Goal: Information Seeking & Learning: Learn about a topic

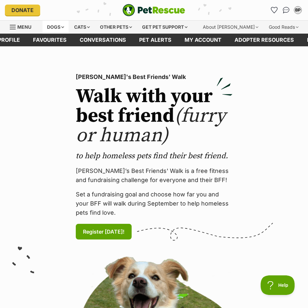
click at [55, 32] on div "Dogs" at bounding box center [55, 27] width 26 height 13
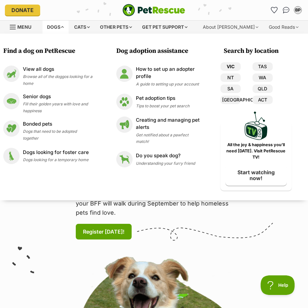
click at [236, 64] on link "VIC" at bounding box center [230, 66] width 20 height 8
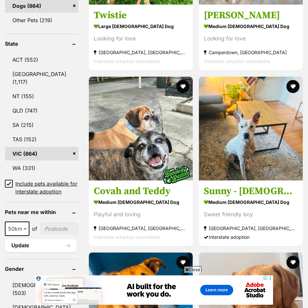
scroll to position [359, 0]
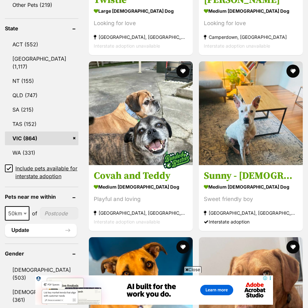
click at [9, 171] on icon at bounding box center [9, 168] width 5 height 5
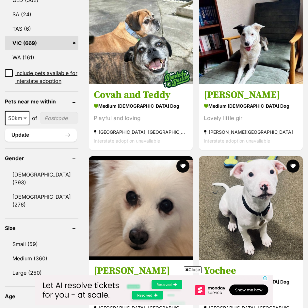
click at [25, 119] on b at bounding box center [24, 118] width 3 height 2
select select "10"
click at [53, 124] on input"] "postcode" at bounding box center [58, 118] width 39 height 12
type input"] "3174"
click at [38, 142] on button "Update" at bounding box center [41, 135] width 72 height 13
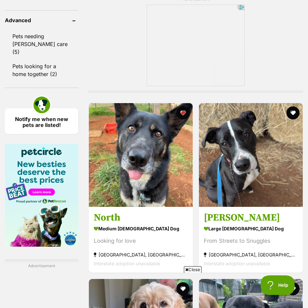
scroll to position [555, 0]
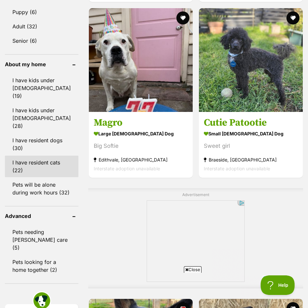
click at [51, 156] on link "I have resident cats (22)" at bounding box center [41, 167] width 73 height 22
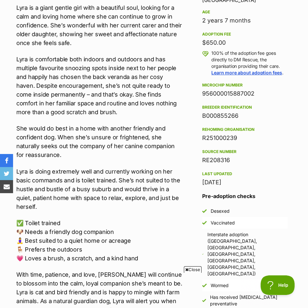
scroll to position [424, 0]
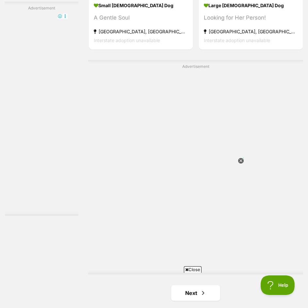
scroll to position [2185, 0]
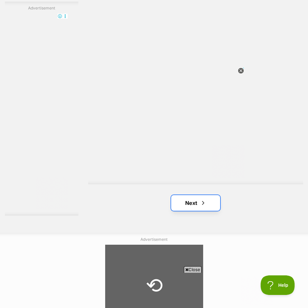
drag, startPoint x: 51, startPoint y: 195, endPoint x: 202, endPoint y: 231, distance: 155.1
click at [202, 207] on span "Next page" at bounding box center [203, 203] width 7 height 8
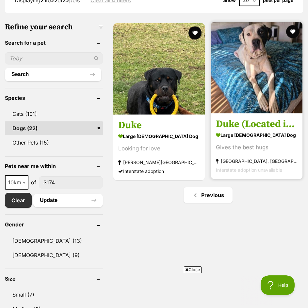
scroll to position [196, 0]
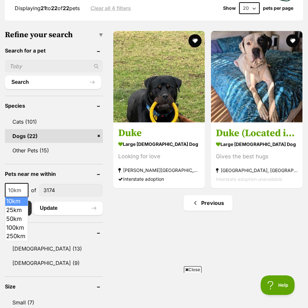
click at [14, 190] on span "10km" at bounding box center [17, 190] width 22 height 9
click at [15, 190] on span "10km" at bounding box center [17, 190] width 22 height 9
select select "25"
click at [75, 207] on button "Update" at bounding box center [67, 208] width 69 height 13
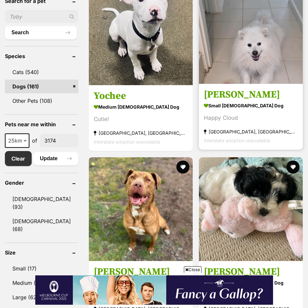
scroll to position [0, 5]
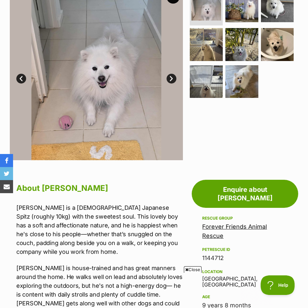
scroll to position [65, 0]
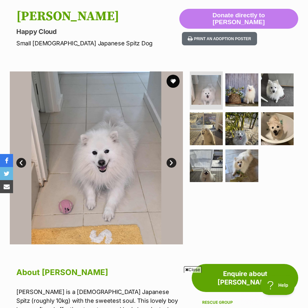
click at [172, 164] on link "Next" at bounding box center [171, 163] width 10 height 10
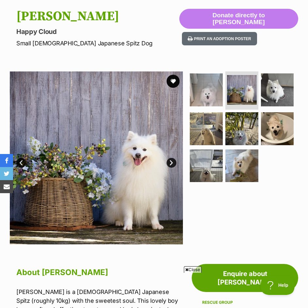
scroll to position [0, 0]
click at [172, 163] on link "Next" at bounding box center [171, 163] width 10 height 10
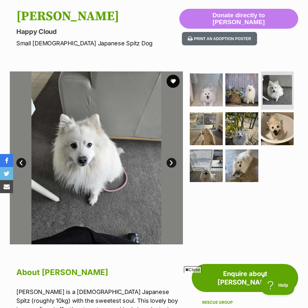
click at [172, 163] on link "Next" at bounding box center [171, 163] width 10 height 10
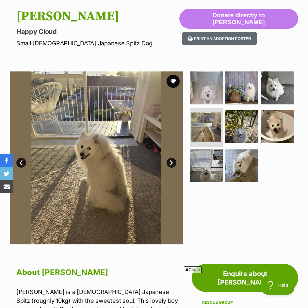
click at [172, 163] on link "Next" at bounding box center [171, 163] width 10 height 10
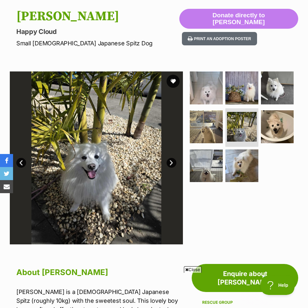
click at [172, 162] on link "Next" at bounding box center [171, 163] width 10 height 10
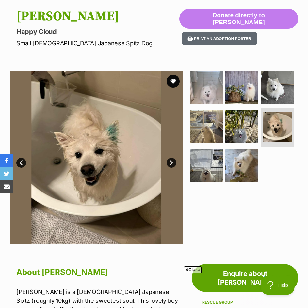
click at [172, 162] on link "Next" at bounding box center [171, 163] width 10 height 10
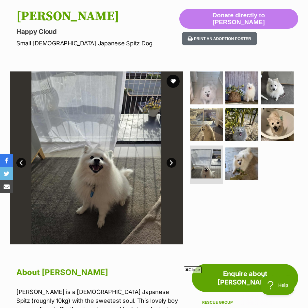
click at [172, 162] on link "Next" at bounding box center [171, 163] width 10 height 10
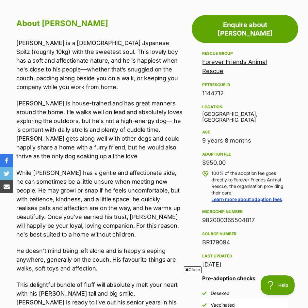
scroll to position [424, 0]
